Goal: Check status: Check status

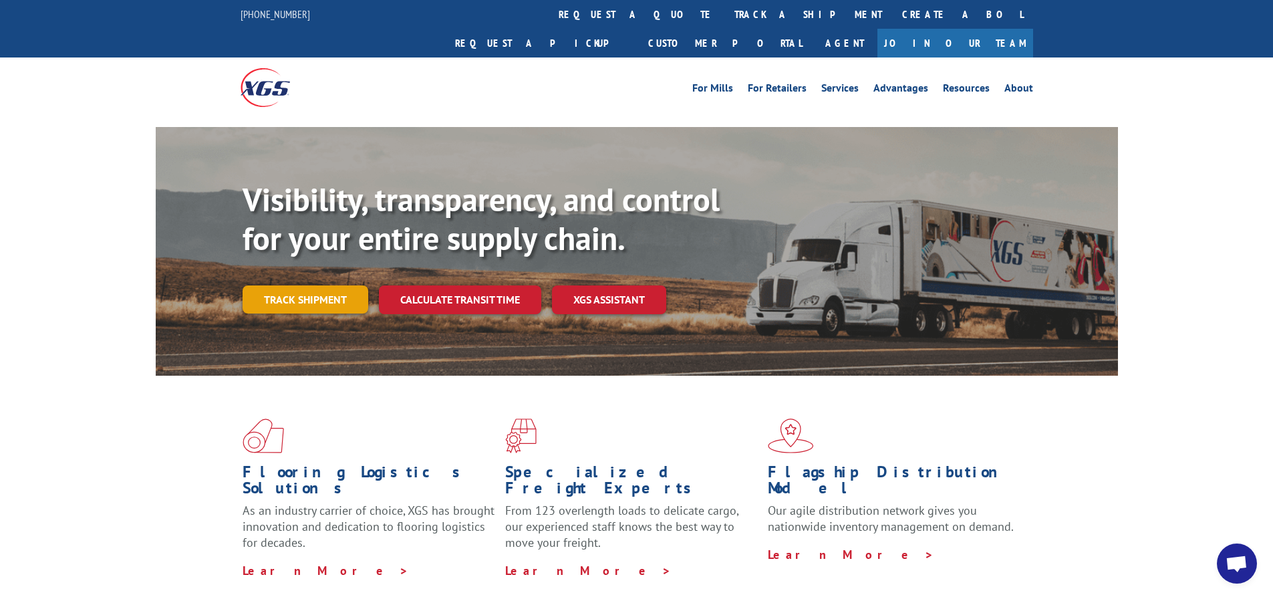
click at [262, 285] on link "Track shipment" at bounding box center [306, 299] width 126 height 28
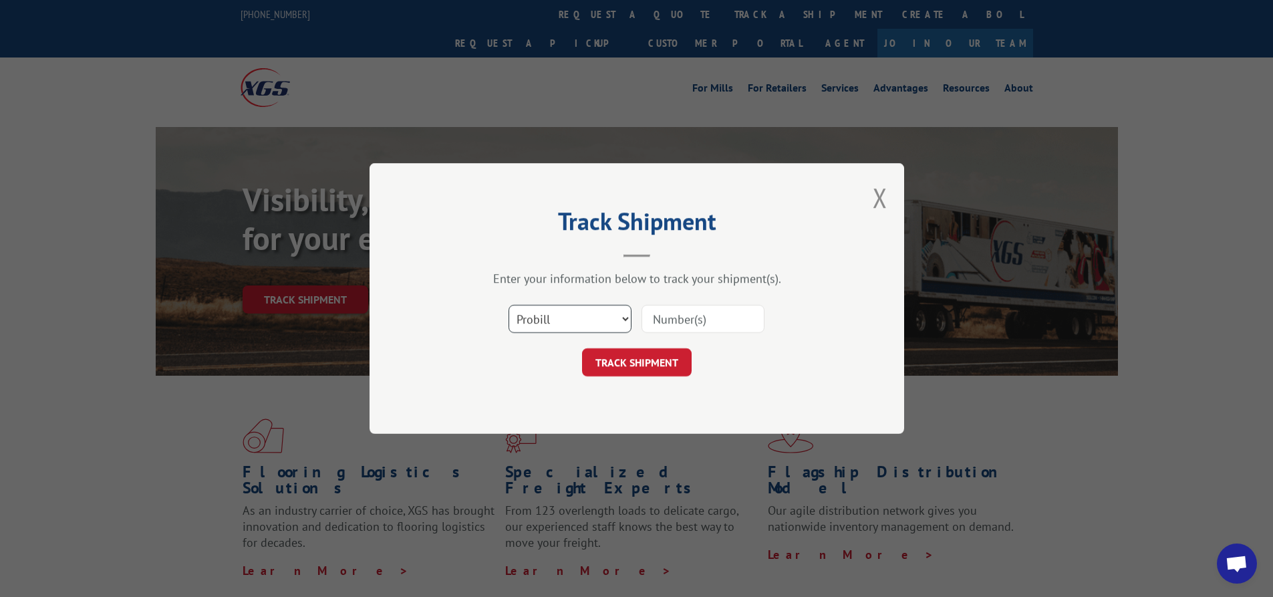
click at [557, 319] on select "Select category... Probill BOL PO" at bounding box center [569, 319] width 123 height 28
select select "bol"
click at [508, 305] on select "Select category... Probill BOL PO" at bounding box center [569, 319] width 123 height 28
click at [696, 313] on input at bounding box center [702, 319] width 123 height 28
type input "741159"
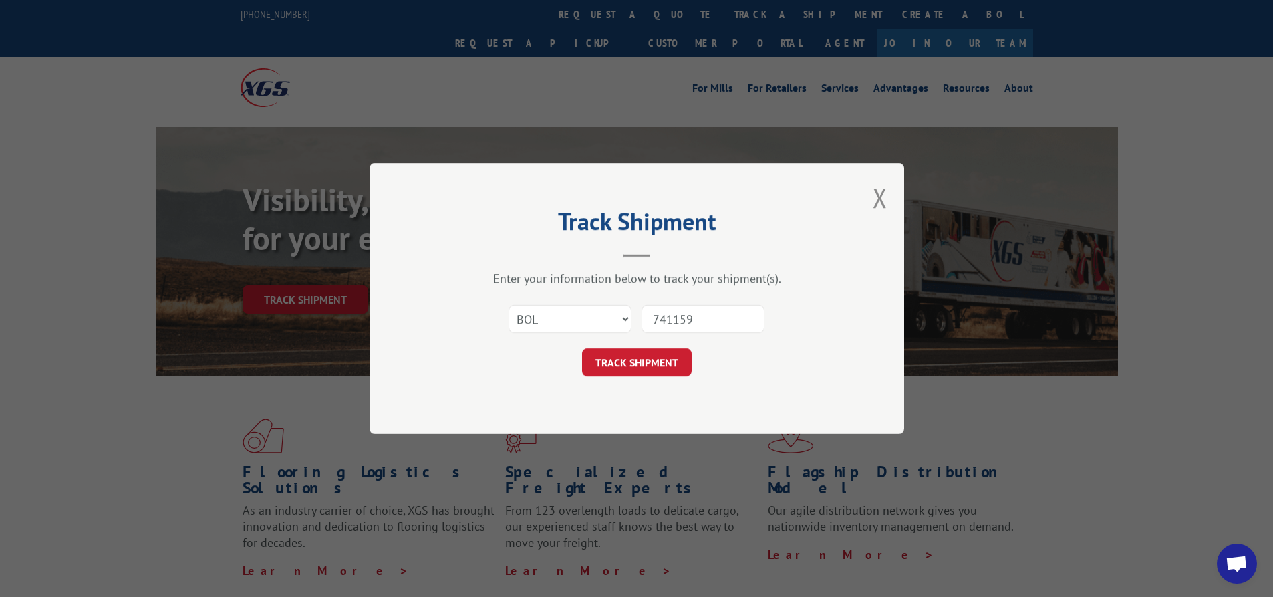
click button "TRACK SHIPMENT" at bounding box center [637, 362] width 110 height 28
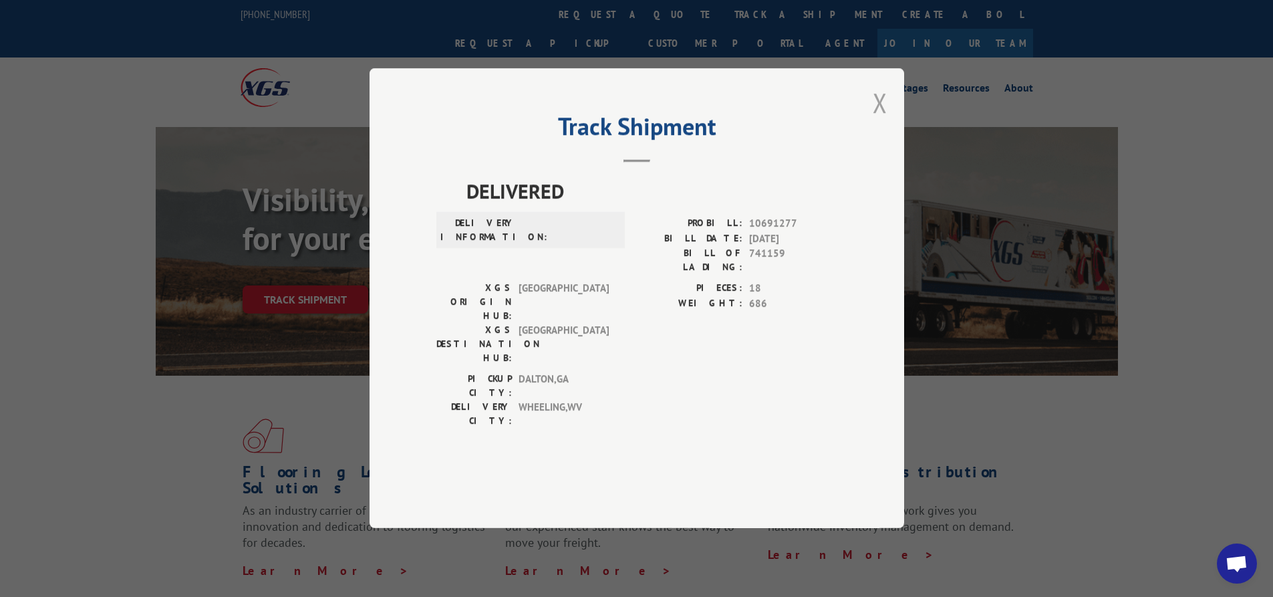
click at [879, 120] on button "Close modal" at bounding box center [880, 102] width 15 height 35
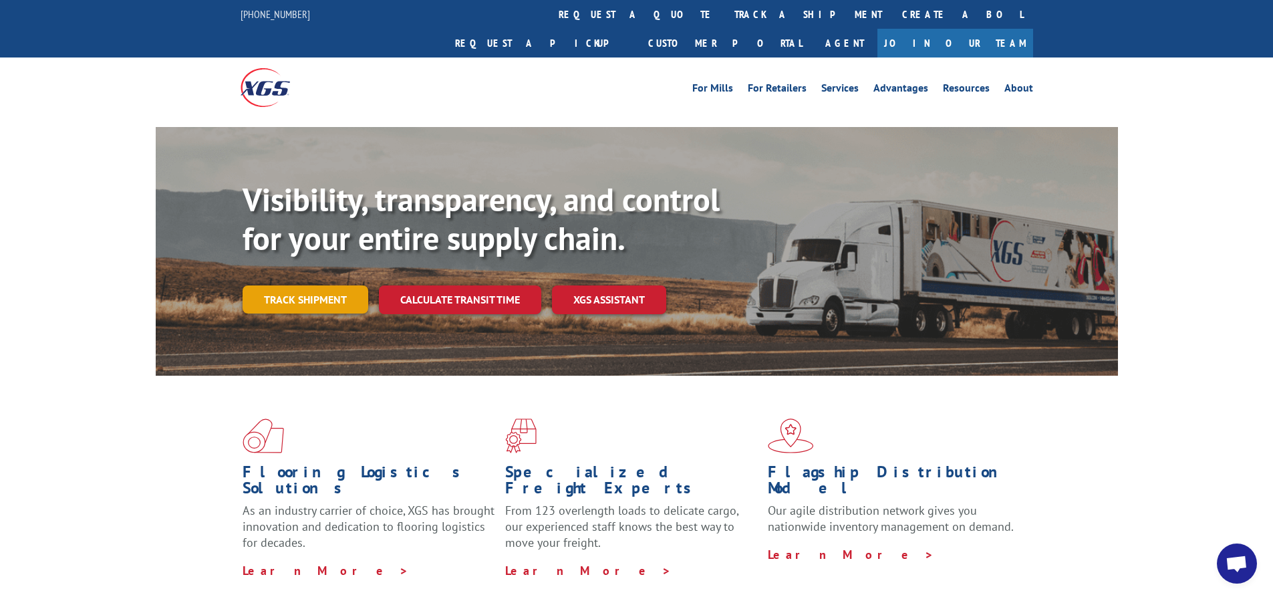
click at [298, 285] on link "Track shipment" at bounding box center [306, 299] width 126 height 28
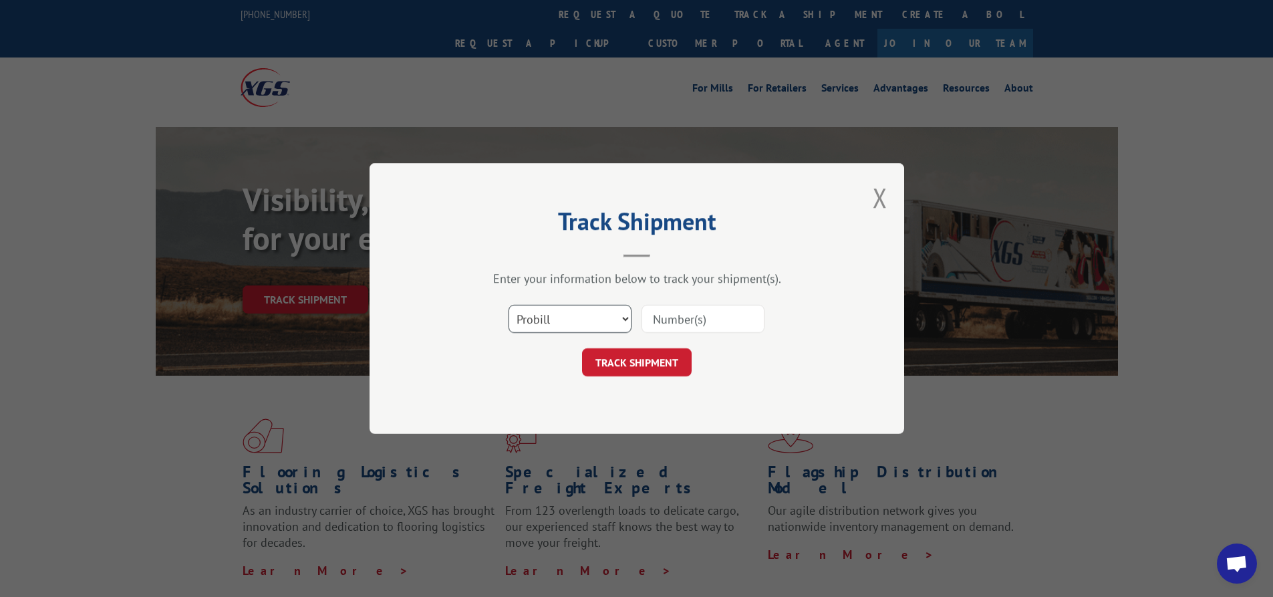
click at [571, 312] on select "Select category... Probill BOL PO" at bounding box center [569, 319] width 123 height 28
select select "bol"
click at [508, 305] on select "Select category... Probill BOL PO" at bounding box center [569, 319] width 123 height 28
click at [743, 315] on input at bounding box center [702, 319] width 123 height 28
type input "741159"
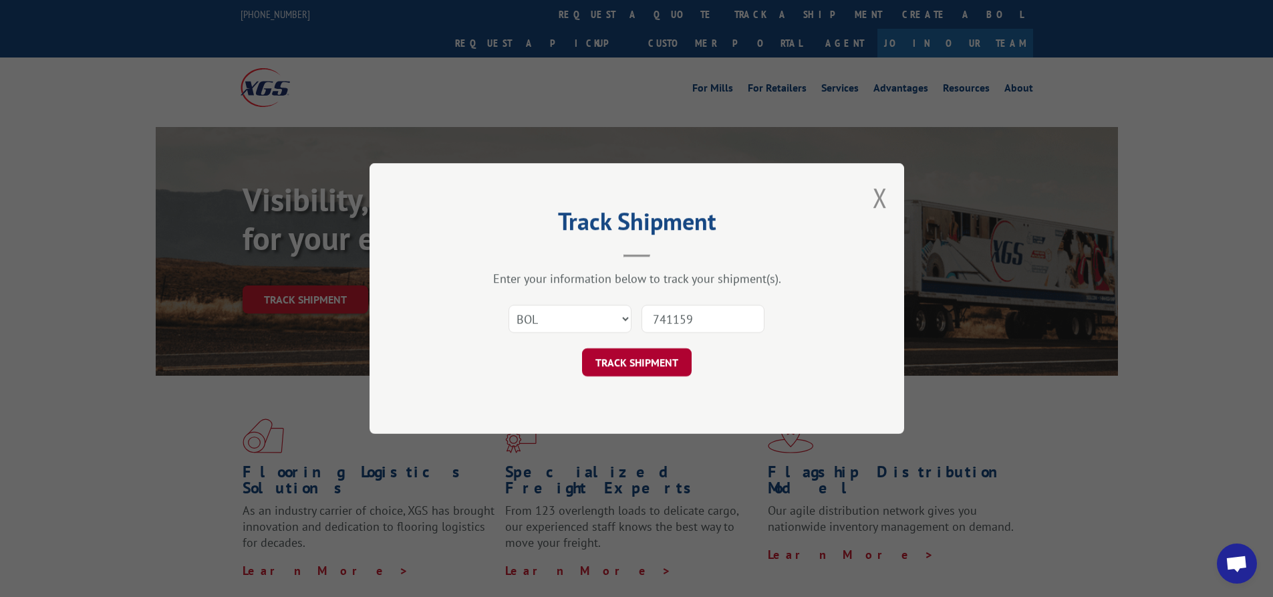
click at [647, 369] on button "TRACK SHIPMENT" at bounding box center [637, 362] width 110 height 28
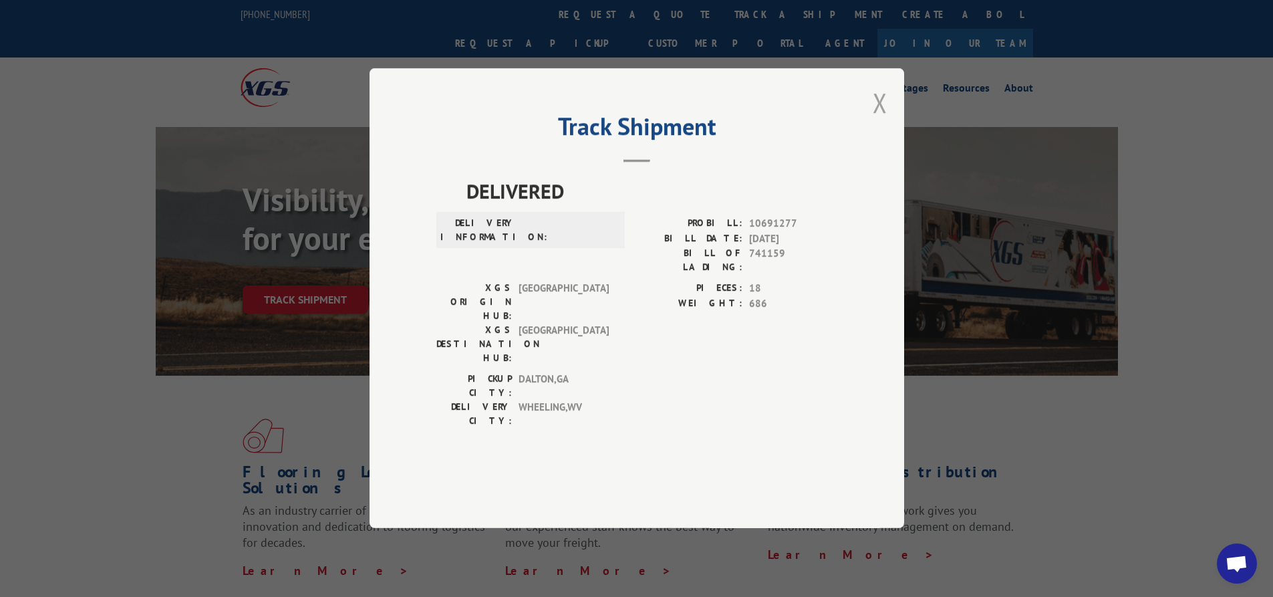
click at [880, 120] on button "Close modal" at bounding box center [880, 102] width 15 height 35
